Goal: Information Seeking & Learning: Learn about a topic

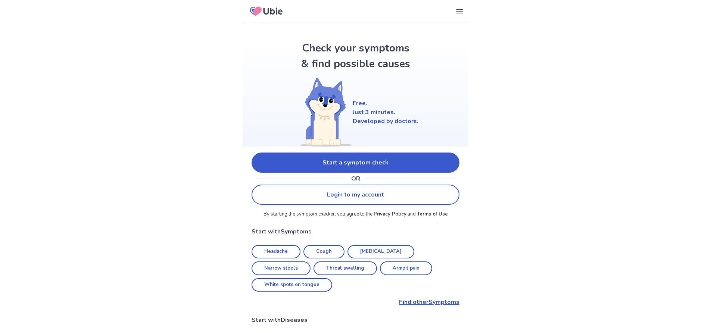
click at [395, 164] on link "Start a symptom check" at bounding box center [355, 163] width 208 height 20
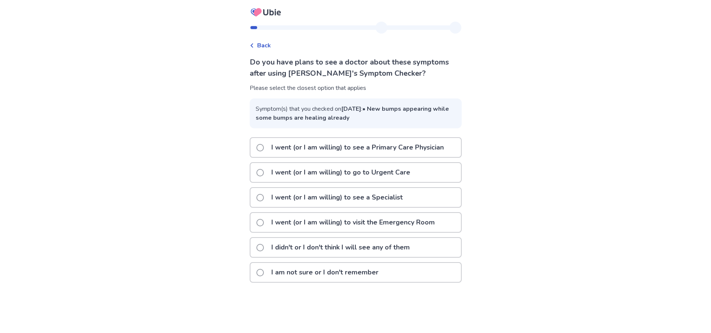
click at [256, 176] on span at bounding box center [259, 172] width 7 height 7
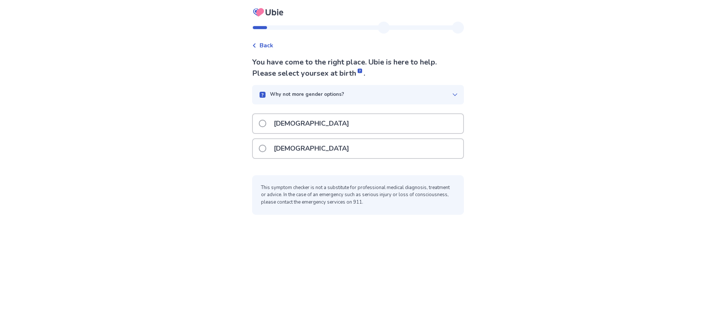
click at [259, 152] on span at bounding box center [262, 148] width 7 height 7
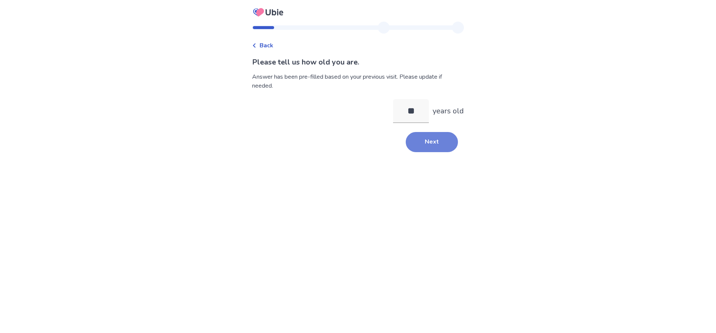
click at [456, 152] on button "Next" at bounding box center [432, 142] width 52 height 20
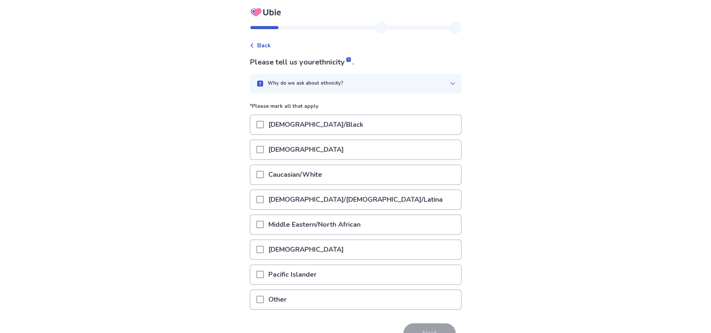
click at [256, 178] on span at bounding box center [259, 174] width 7 height 7
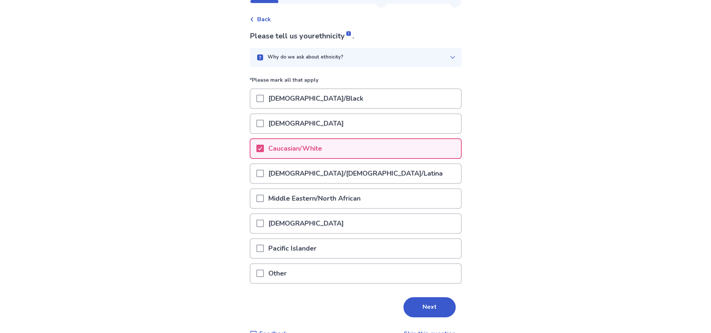
scroll to position [37, 0]
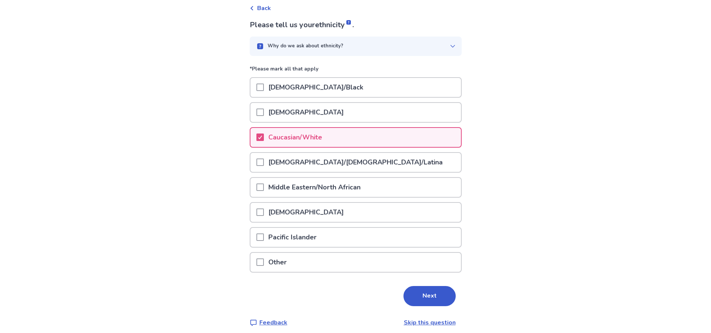
click at [256, 216] on span at bounding box center [259, 212] width 7 height 7
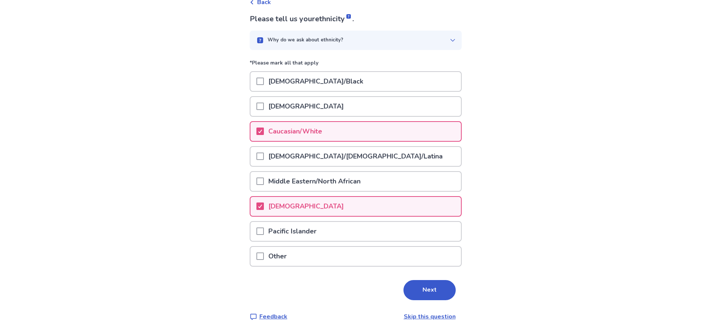
scroll to position [109, 0]
click at [455, 283] on button "Next" at bounding box center [429, 290] width 52 height 20
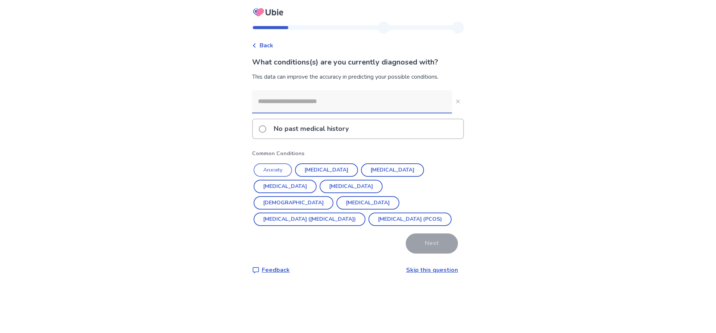
click at [254, 177] on button "Anxiety" at bounding box center [273, 169] width 38 height 13
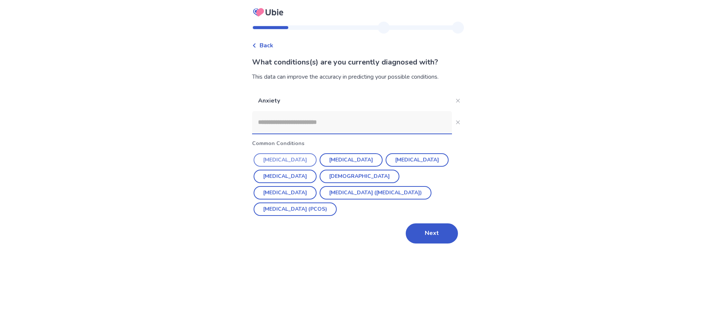
click at [254, 167] on button "[MEDICAL_DATA]" at bounding box center [285, 159] width 63 height 13
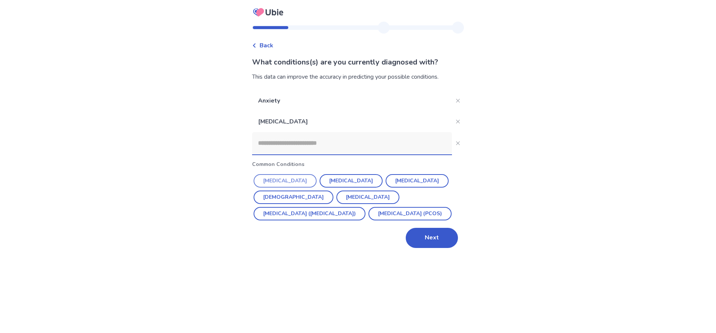
click at [256, 188] on button "[MEDICAL_DATA]" at bounding box center [285, 180] width 63 height 13
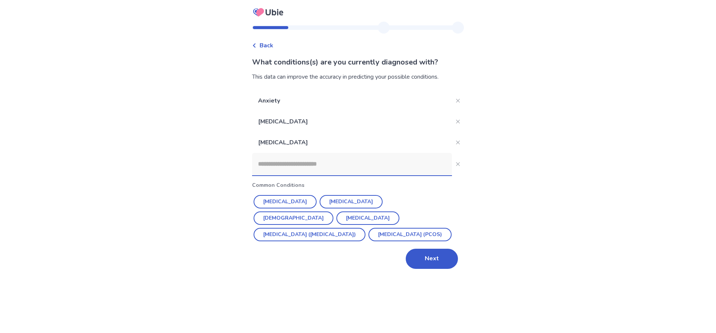
click at [252, 175] on input at bounding box center [352, 164] width 200 height 22
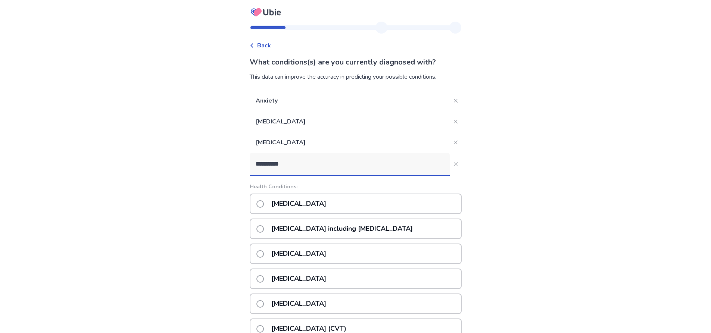
type input "**********"
click at [256, 233] on span at bounding box center [259, 228] width 7 height 7
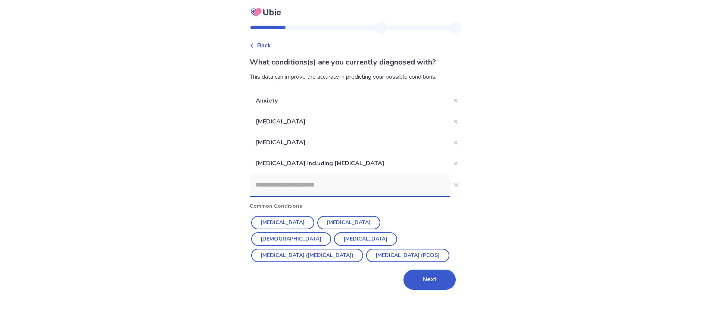
click at [287, 196] on input at bounding box center [350, 185] width 200 height 22
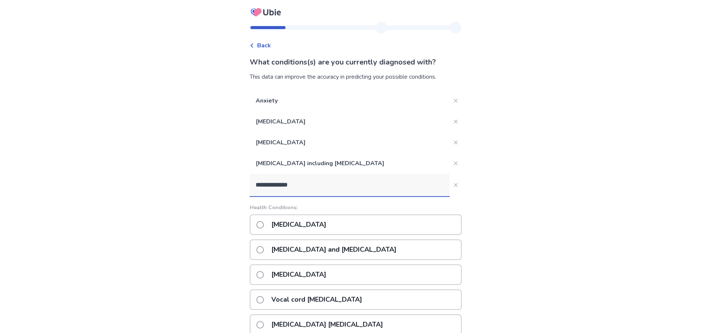
drag, startPoint x: 296, startPoint y: 217, endPoint x: 177, endPoint y: 229, distance: 119.5
click at [177, 229] on div "**********" at bounding box center [355, 262] width 711 height 524
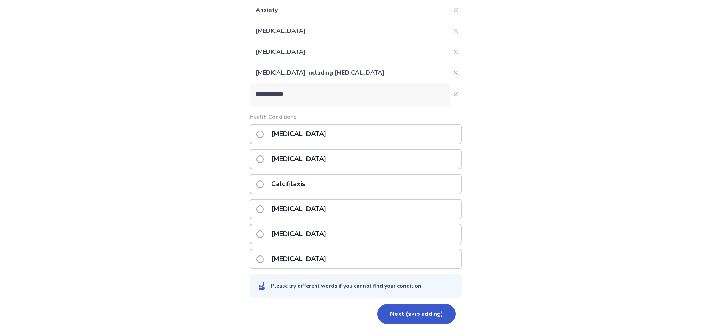
scroll to position [168, 0]
type input "**********"
click at [427, 311] on button "Next (skip adding)" at bounding box center [416, 314] width 78 height 20
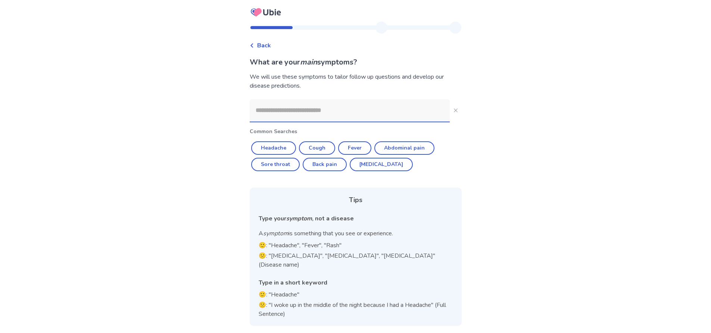
click at [301, 122] on input at bounding box center [350, 110] width 200 height 22
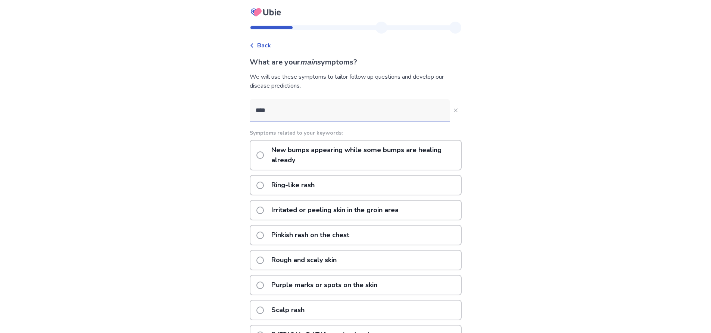
type input "****"
click at [256, 159] on span at bounding box center [259, 154] width 7 height 7
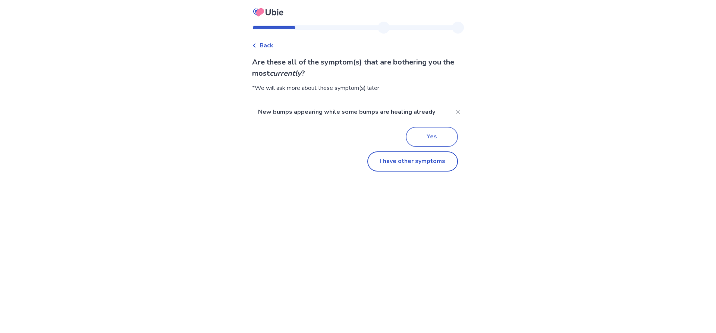
click at [458, 147] on button "Yes" at bounding box center [432, 137] width 52 height 20
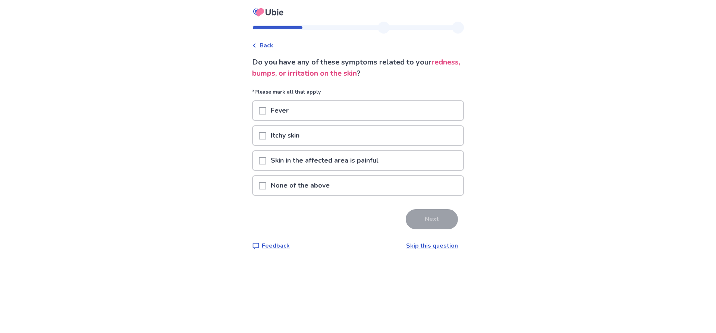
click at [259, 140] on span at bounding box center [262, 135] width 7 height 7
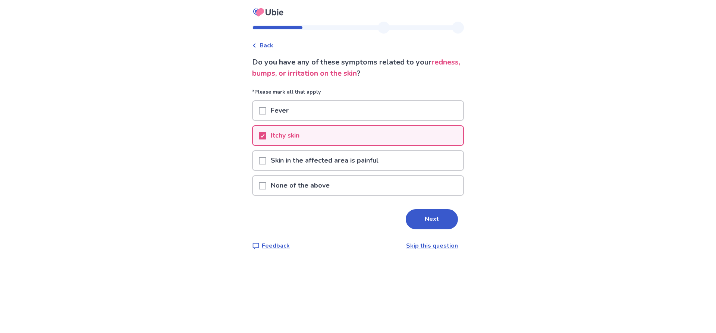
click at [259, 164] on span at bounding box center [262, 160] width 7 height 7
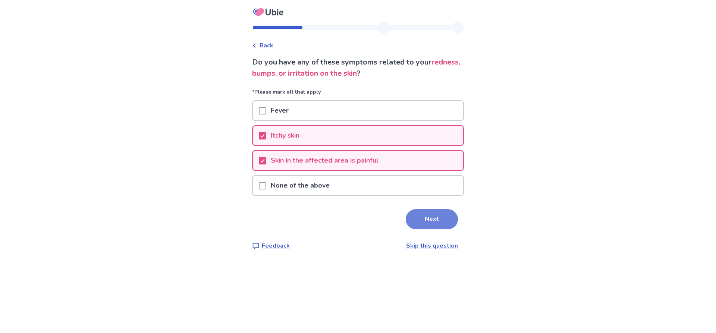
click at [452, 229] on button "Next" at bounding box center [432, 219] width 52 height 20
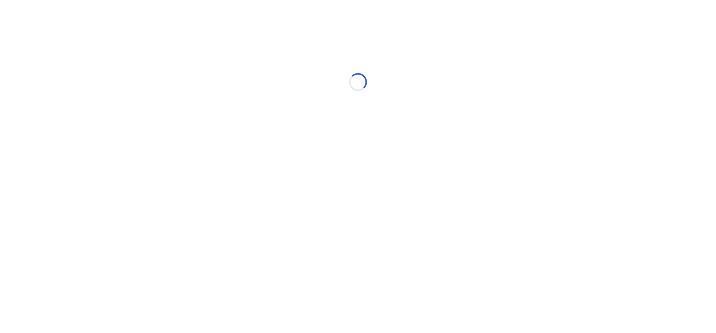
select select "*"
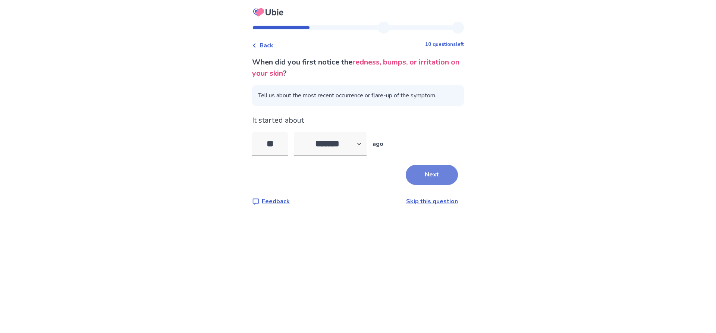
type input "**"
click at [441, 185] on button "Next" at bounding box center [432, 175] width 52 height 20
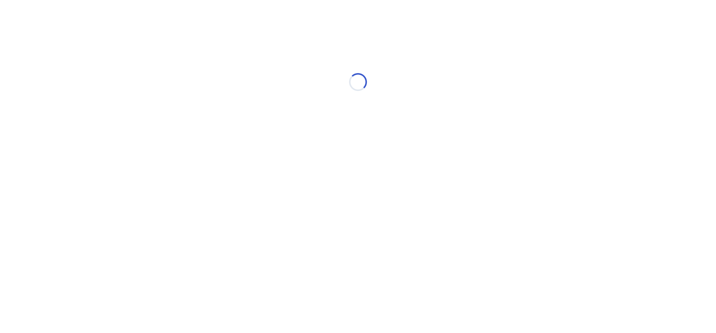
select select "*"
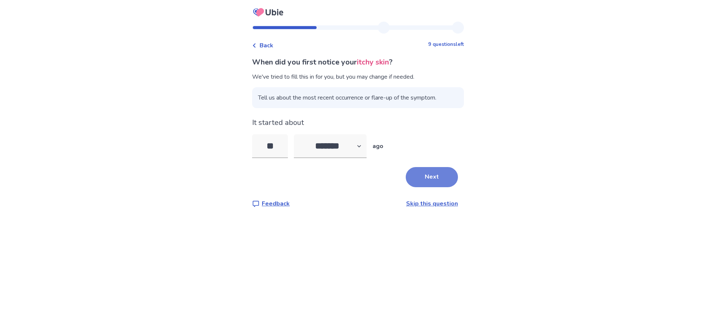
click at [455, 187] on button "Next" at bounding box center [432, 177] width 52 height 20
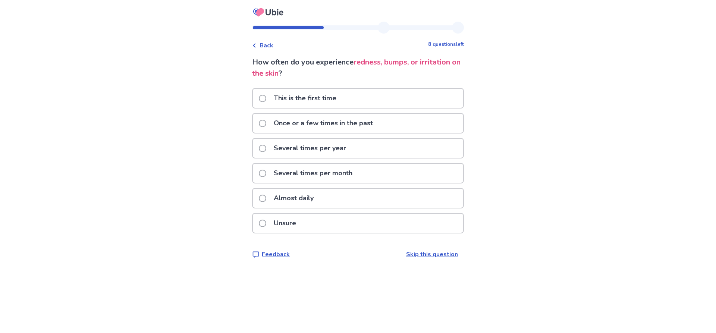
click at [259, 127] on span at bounding box center [262, 123] width 7 height 7
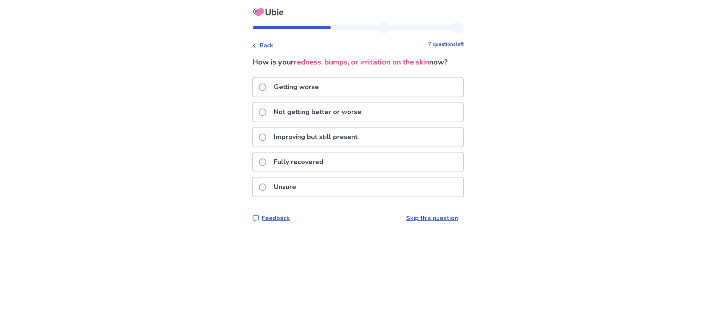
click at [259, 91] on span at bounding box center [262, 87] width 7 height 7
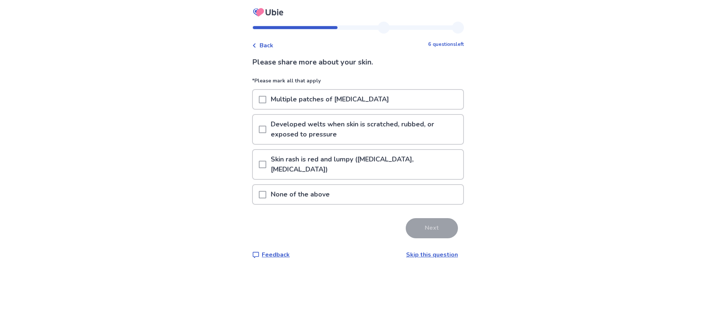
click at [259, 168] on span at bounding box center [262, 164] width 7 height 7
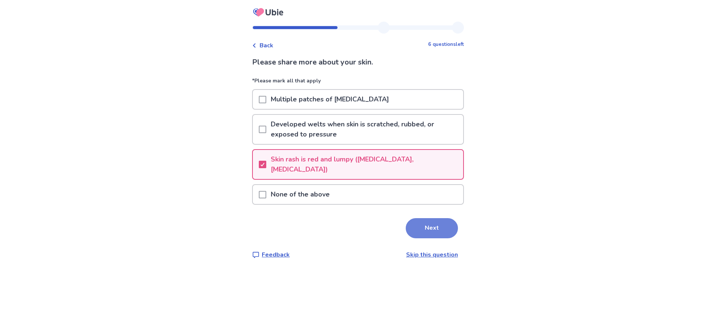
click at [458, 238] on button "Next" at bounding box center [432, 228] width 52 height 20
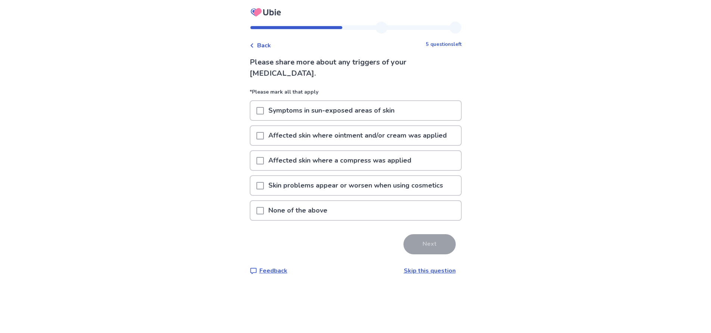
click at [256, 214] on span at bounding box center [259, 210] width 7 height 7
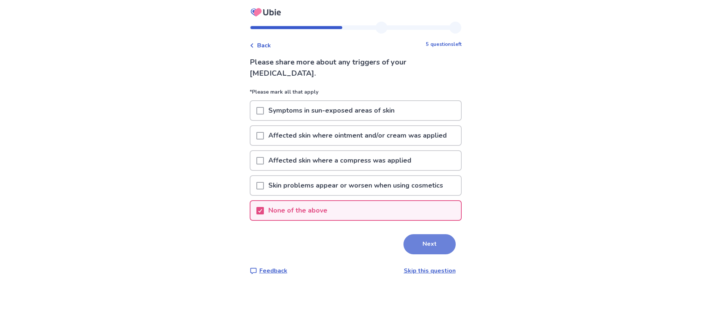
click at [444, 254] on button "Next" at bounding box center [429, 244] width 52 height 20
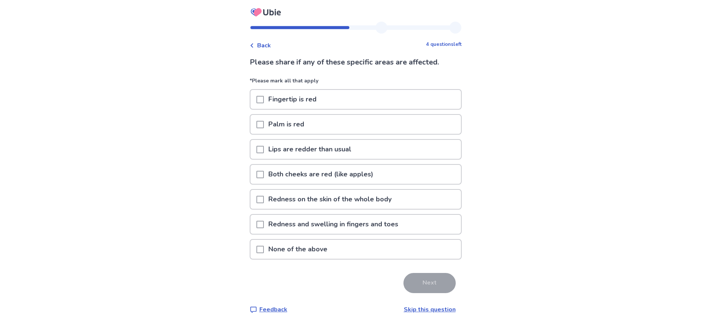
click at [256, 253] on span at bounding box center [259, 249] width 7 height 7
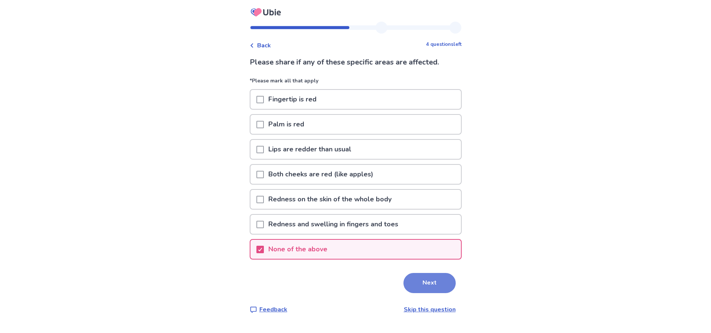
scroll to position [37, 0]
click at [455, 293] on button "Next" at bounding box center [429, 283] width 52 height 20
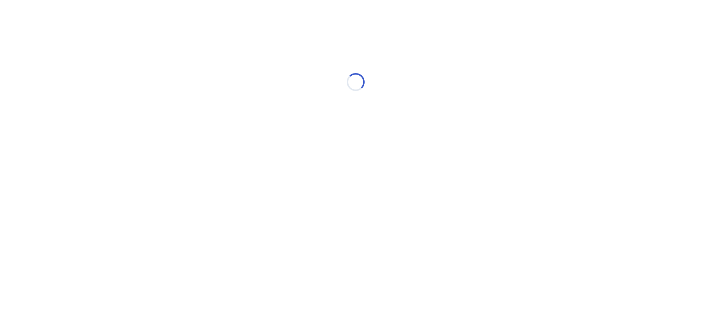
scroll to position [0, 0]
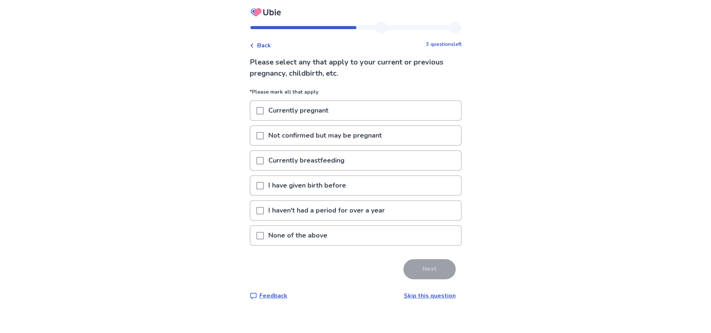
click at [256, 189] on span at bounding box center [259, 185] width 7 height 7
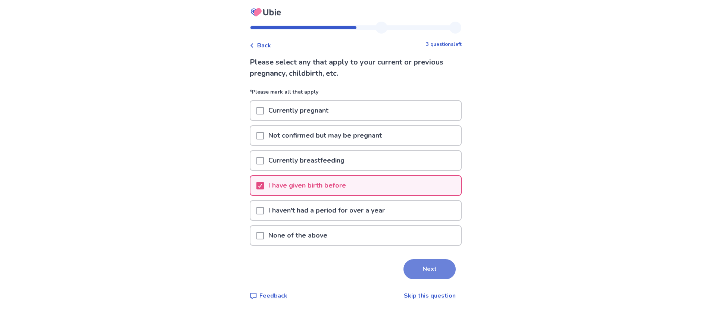
click at [455, 279] on button "Next" at bounding box center [429, 269] width 52 height 20
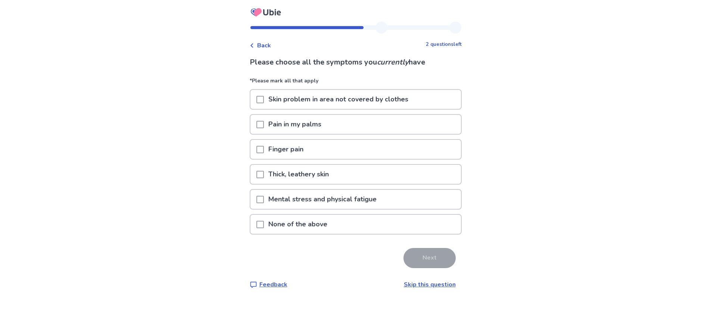
click at [256, 203] on span at bounding box center [259, 199] width 7 height 7
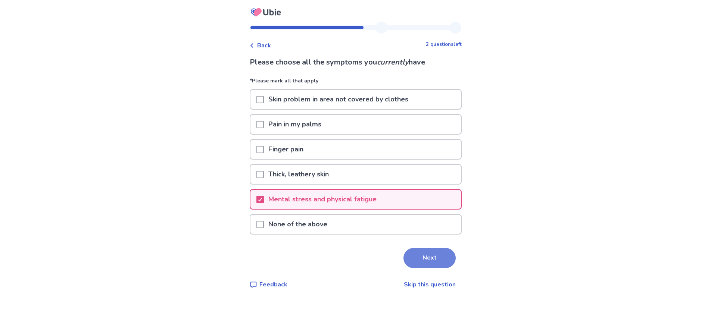
click at [443, 268] on button "Next" at bounding box center [429, 258] width 52 height 20
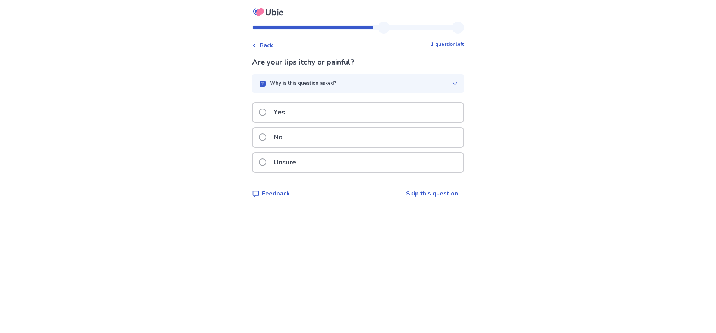
click at [259, 141] on span at bounding box center [262, 137] width 7 height 7
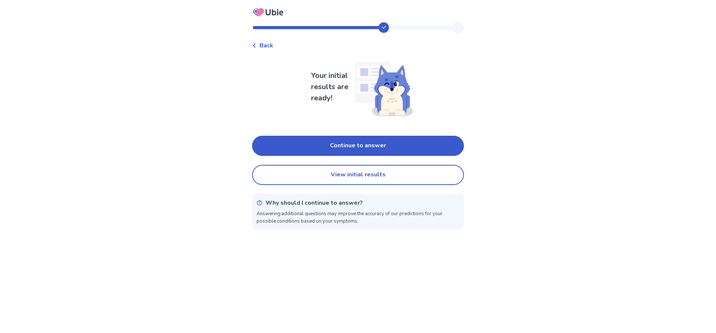
drag, startPoint x: 395, startPoint y: 163, endPoint x: 399, endPoint y: 162, distance: 4.2
click at [395, 156] on button "Continue to answer" at bounding box center [358, 146] width 212 height 20
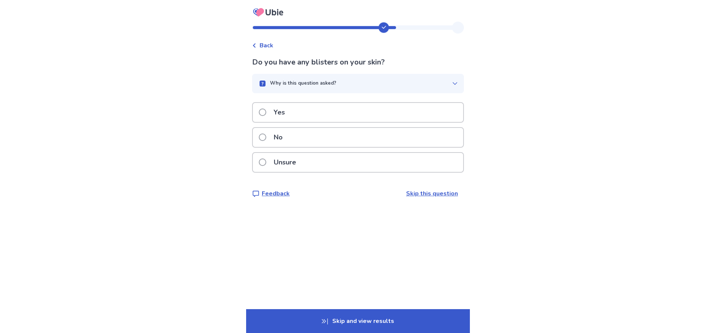
click at [259, 116] on span at bounding box center [262, 112] width 7 height 7
click at [259, 141] on span at bounding box center [262, 137] width 7 height 7
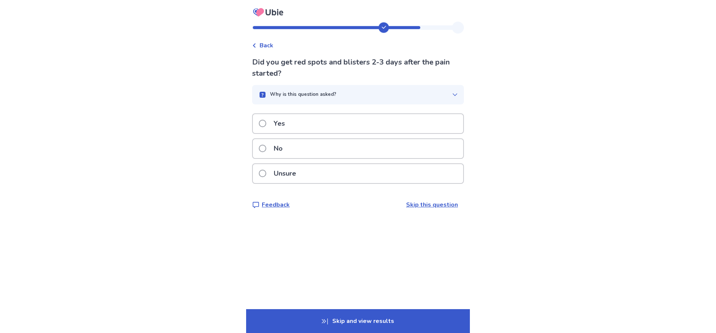
drag, startPoint x: 245, startPoint y: 203, endPoint x: 272, endPoint y: 201, distance: 27.6
click at [259, 177] on span at bounding box center [262, 173] width 7 height 7
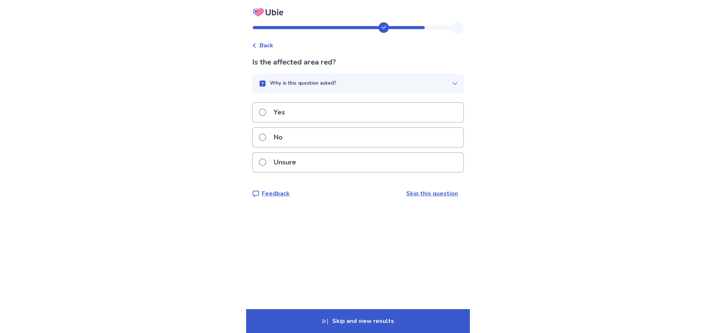
click at [259, 116] on span at bounding box center [262, 112] width 7 height 7
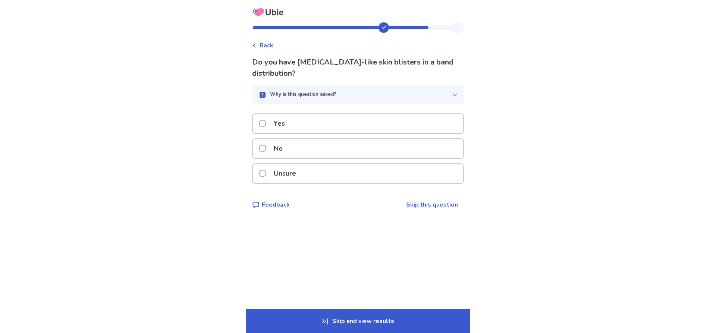
click at [259, 152] on span at bounding box center [262, 148] width 7 height 7
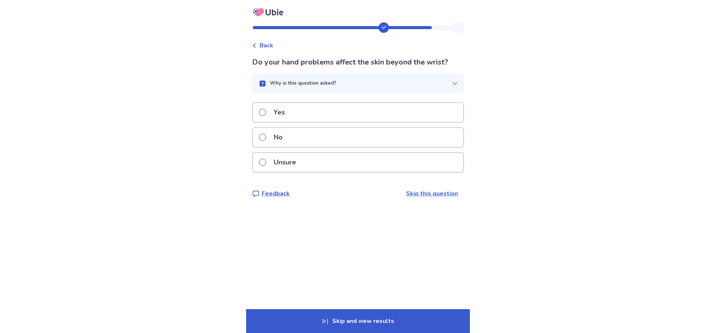
click at [259, 141] on span at bounding box center [262, 137] width 7 height 7
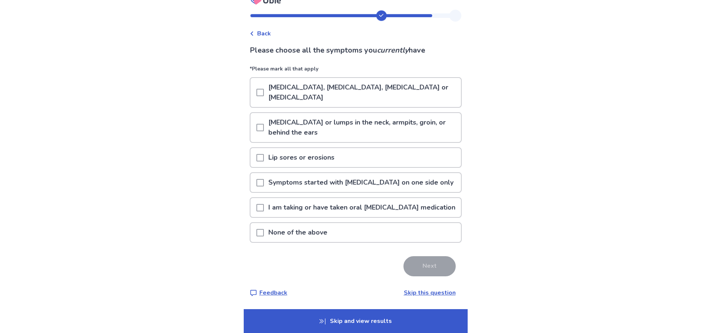
scroll to position [73, 0]
click at [256, 229] on span at bounding box center [259, 232] width 7 height 7
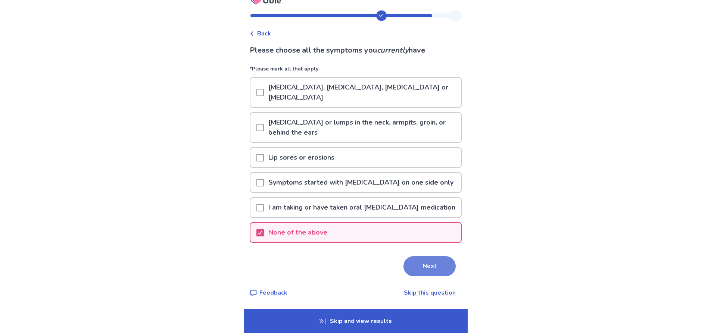
click at [443, 256] on button "Next" at bounding box center [429, 266] width 52 height 20
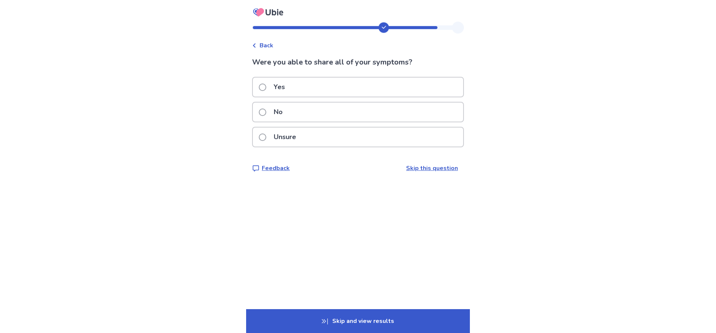
click at [259, 91] on span at bounding box center [262, 87] width 7 height 7
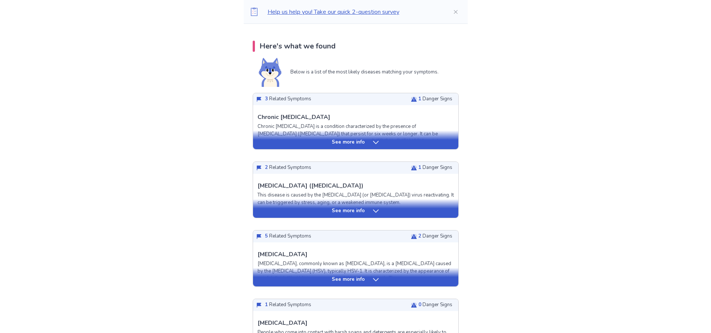
scroll to position [187, 0]
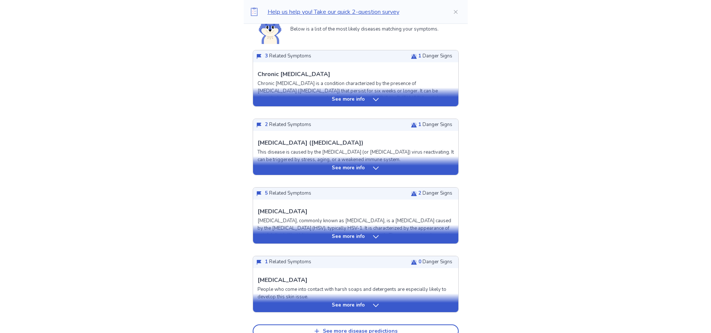
click at [379, 194] on div "[MEDICAL_DATA] ([MEDICAL_DATA]) This disease is caused by the [MEDICAL_DATA] (o…" at bounding box center [355, 282] width 205 height 296
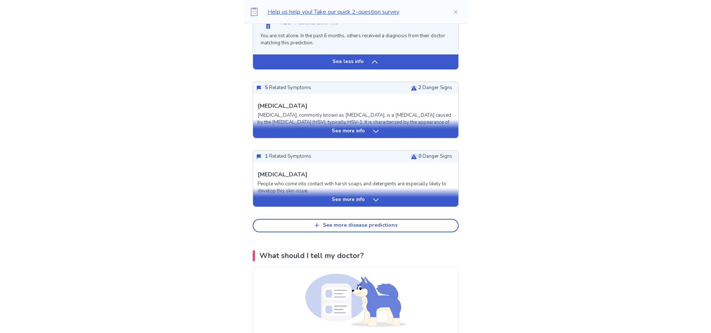
scroll to position [895, 0]
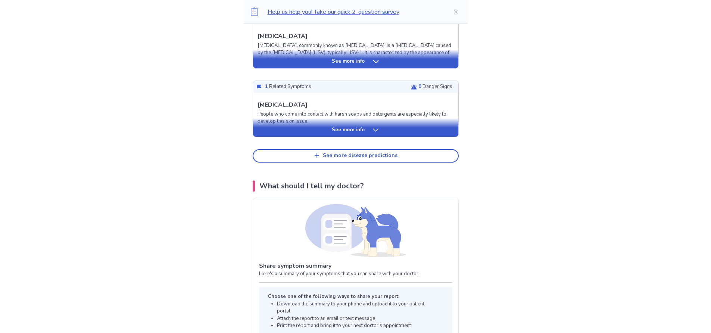
click at [374, 65] on div "See more info" at bounding box center [355, 61] width 205 height 7
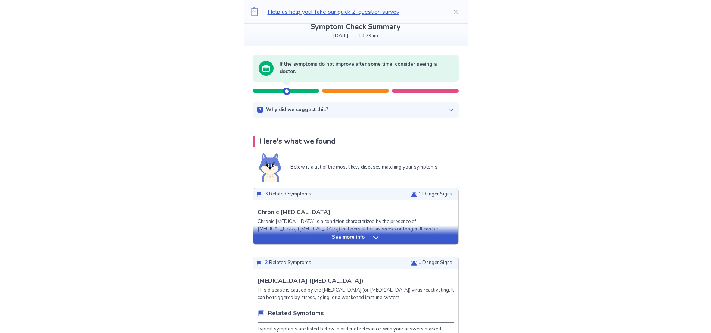
scroll to position [112, 0]
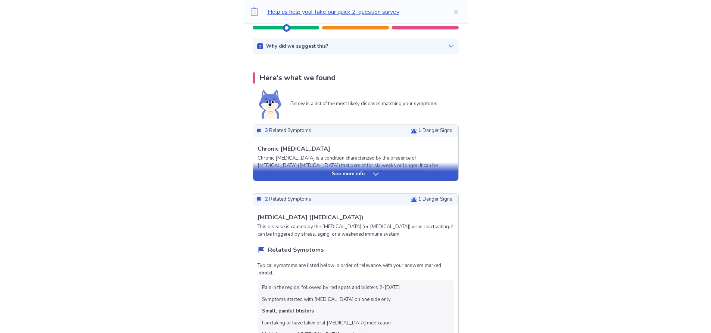
click at [384, 178] on div "See more info" at bounding box center [355, 173] width 205 height 7
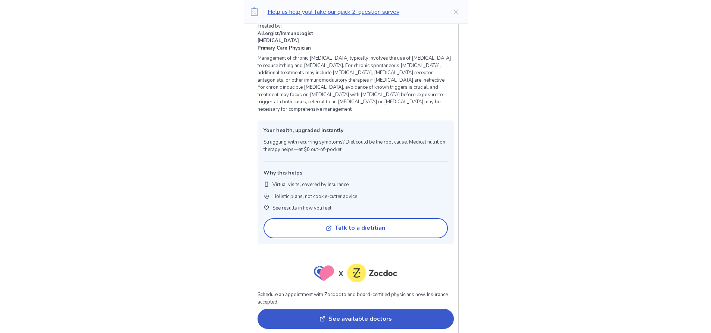
scroll to position [522, 0]
